Goal: Contribute content

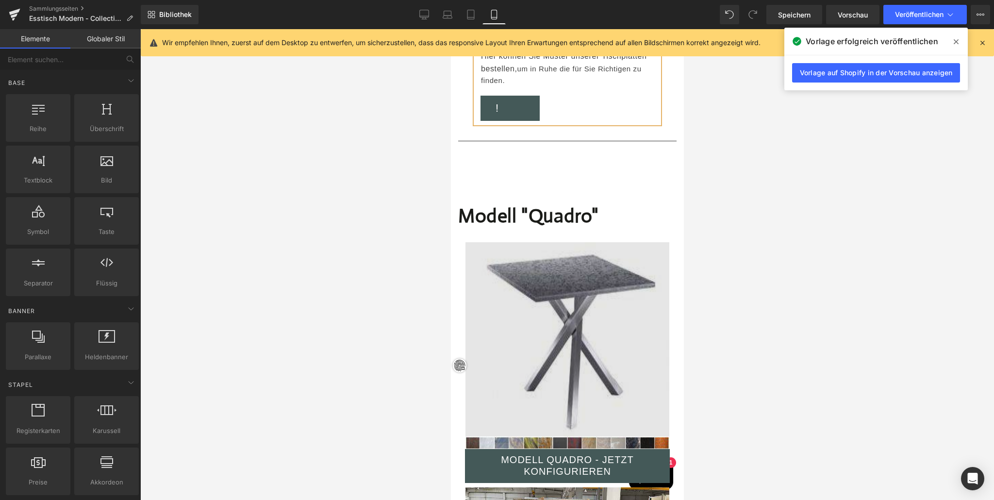
scroll to position [11000, 0]
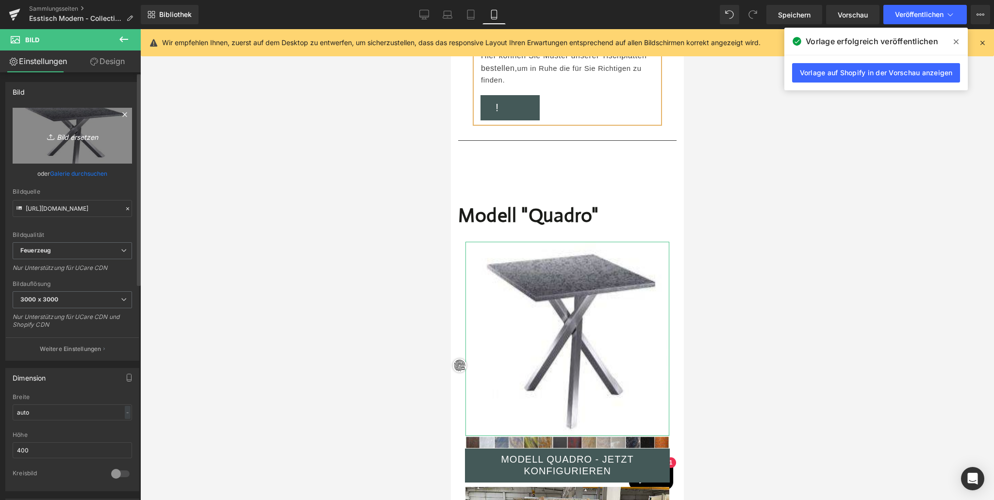
click at [74, 146] on link "Bild ersetzen" at bounding box center [72, 136] width 119 height 56
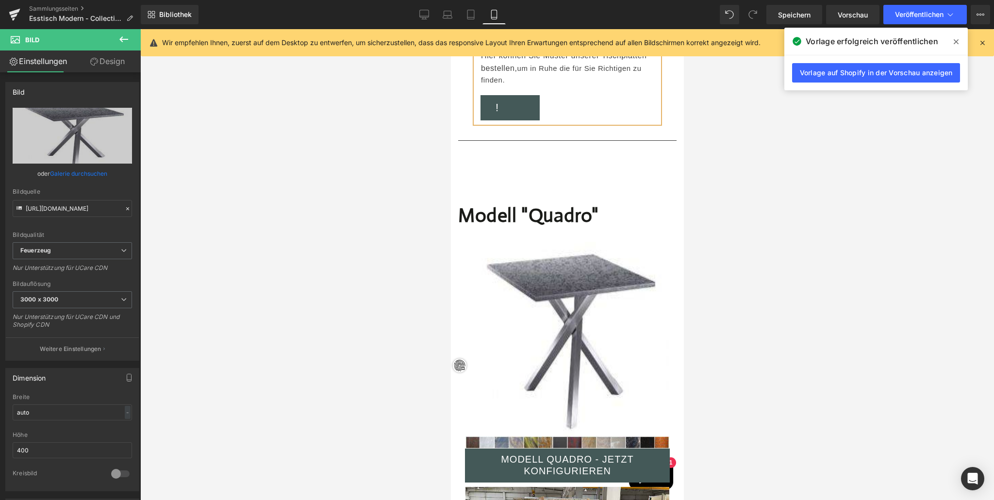
type input "C:\fakepath\Tisch-nach-Mass---Quadro.jpg"
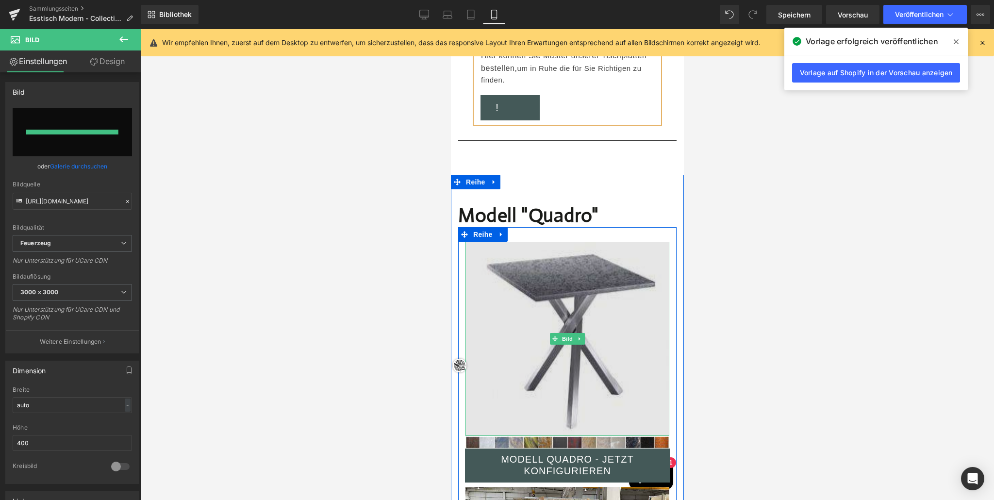
type input "[URL][DOMAIN_NAME]"
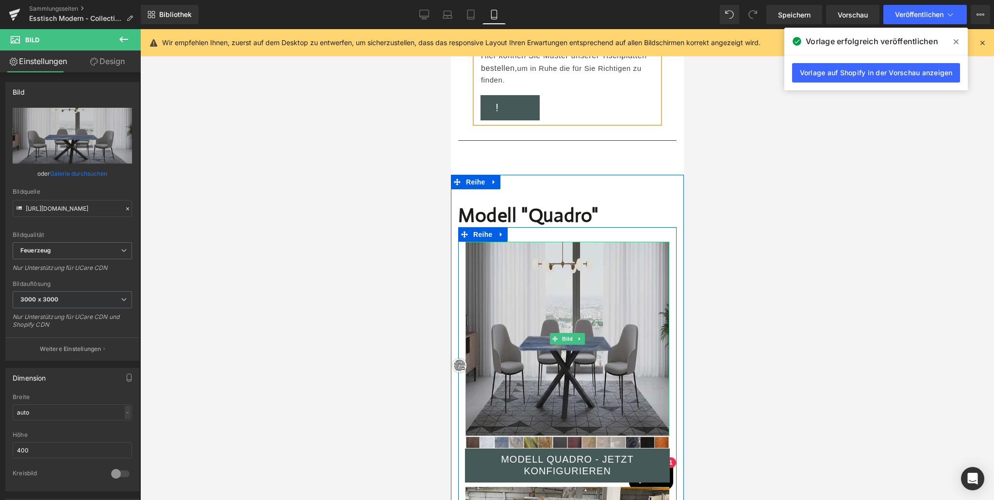
scroll to position [11043, 0]
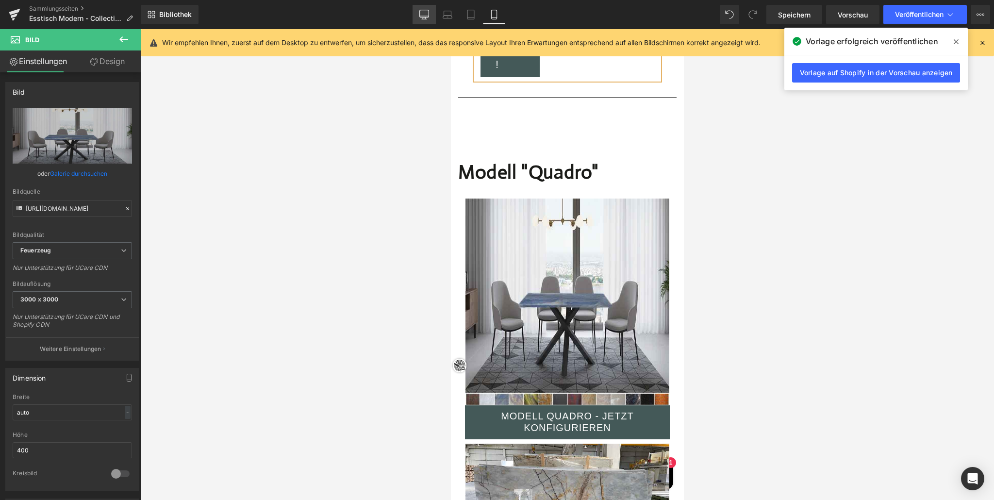
click at [424, 12] on icon at bounding box center [424, 15] width 10 height 10
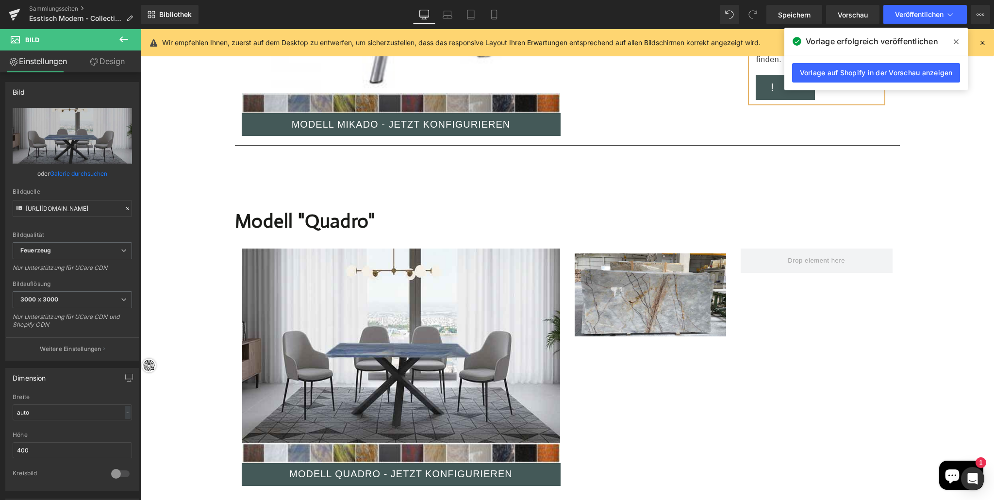
scroll to position [6673, 0]
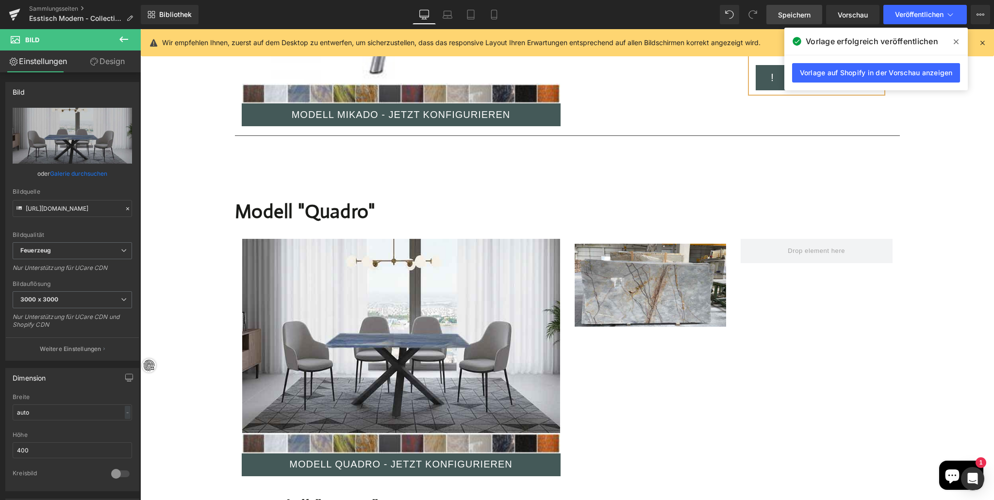
click at [790, 11] on font "Speichern" at bounding box center [794, 15] width 33 height 8
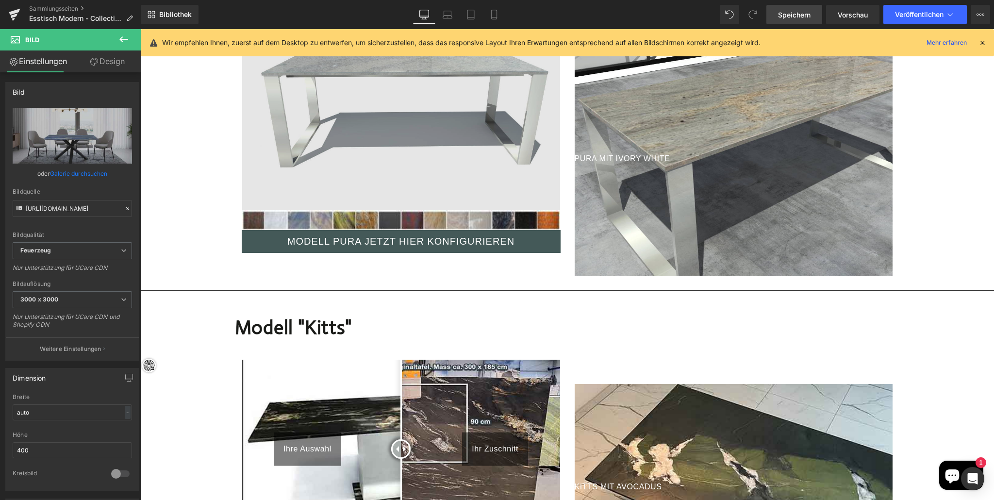
scroll to position [1160, 0]
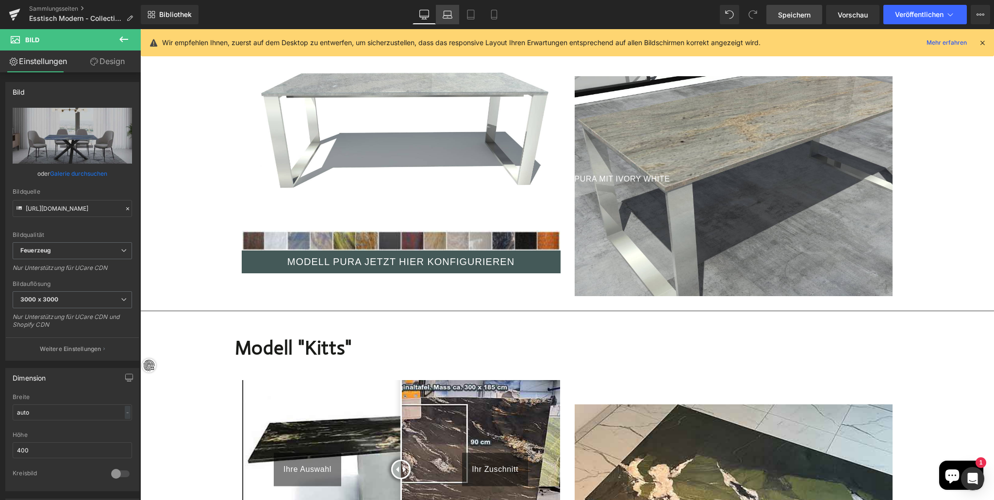
click at [446, 9] on link "Laptop" at bounding box center [447, 14] width 23 height 19
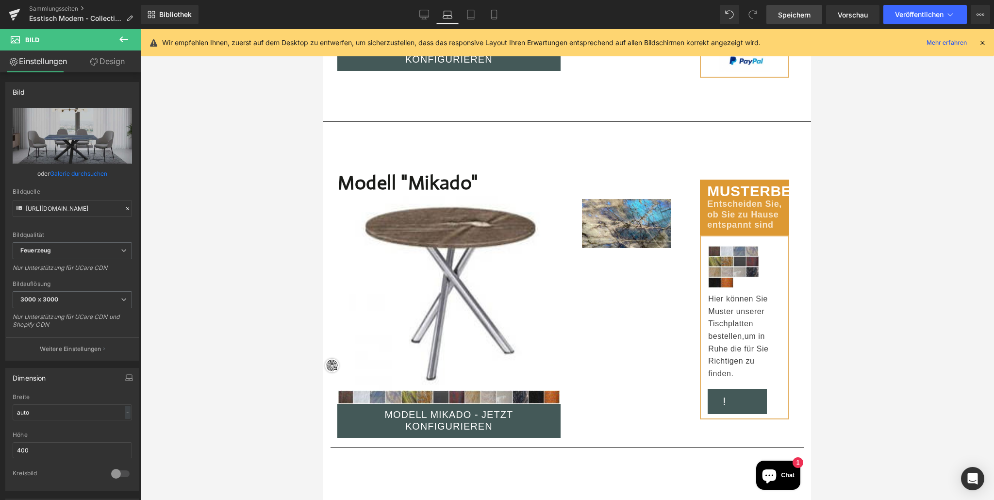
scroll to position [5790, 0]
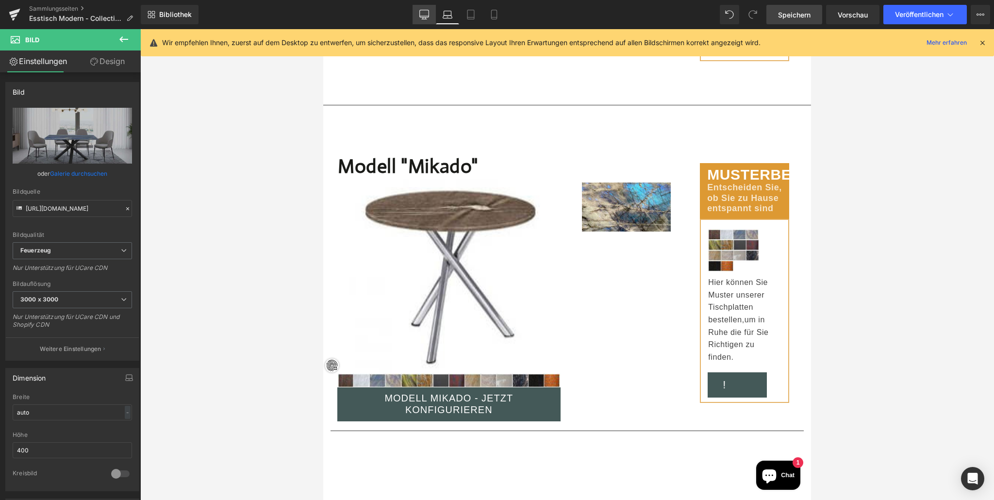
click at [423, 15] on icon at bounding box center [424, 15] width 10 height 10
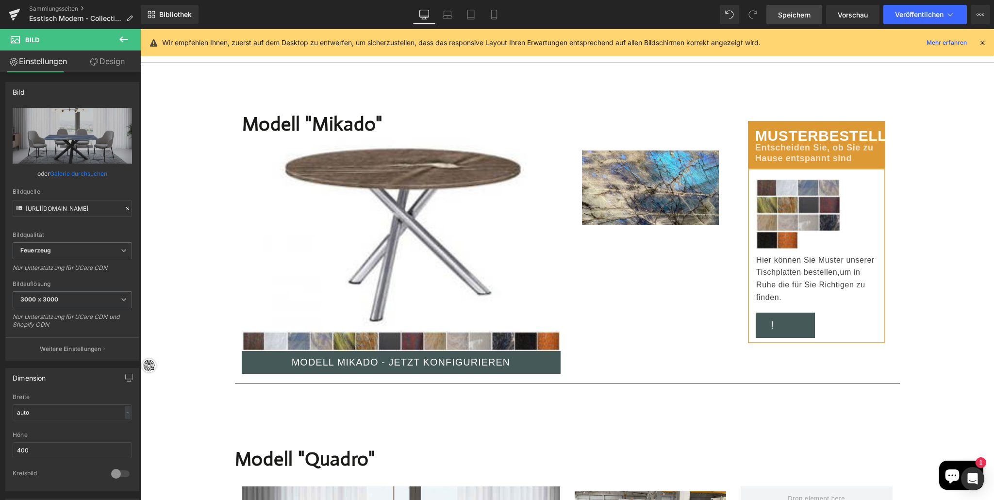
scroll to position [6431, 0]
